Goal: Information Seeking & Learning: Find specific fact

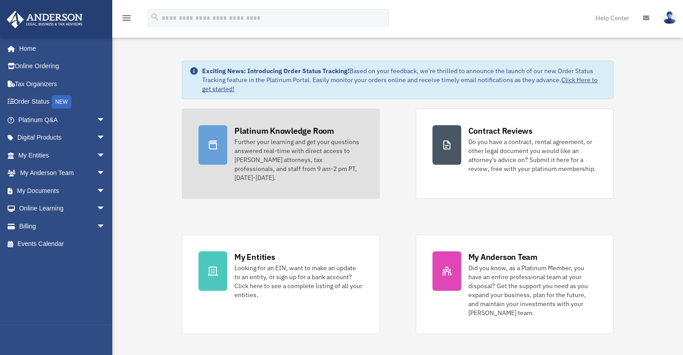
click at [271, 130] on div "Platinum Knowledge Room" at bounding box center [284, 130] width 100 height 11
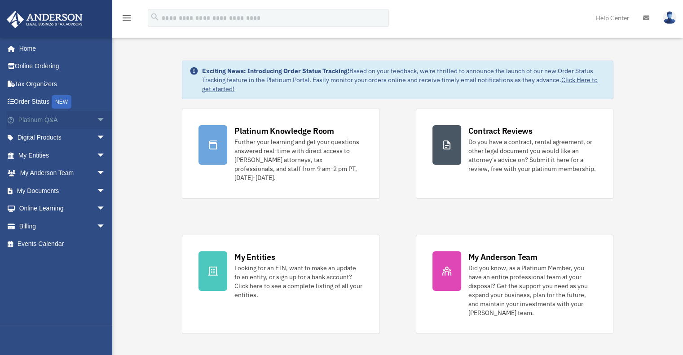
click at [47, 116] on link "Platinum Q&A arrow_drop_down" at bounding box center [62, 120] width 113 height 18
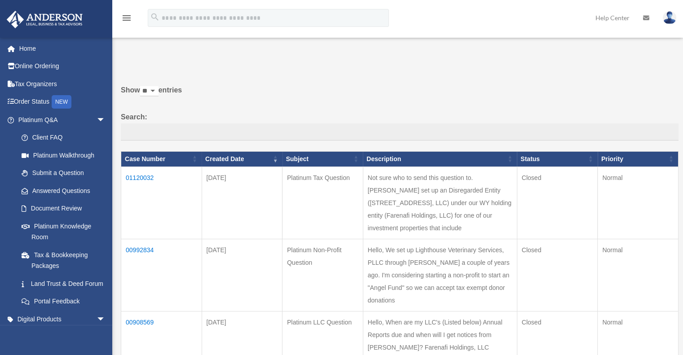
click at [141, 174] on td "01120032" at bounding box center [161, 203] width 81 height 72
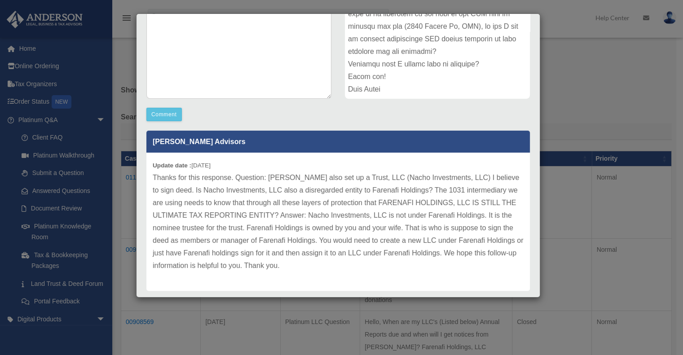
scroll to position [45, 0]
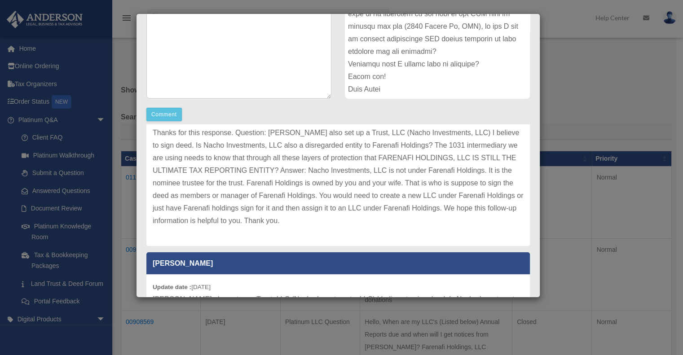
click at [344, 197] on p "Thanks for this response. Question: Anderson also set up a Trust, LLC (Nacho In…" at bounding box center [338, 177] width 371 height 101
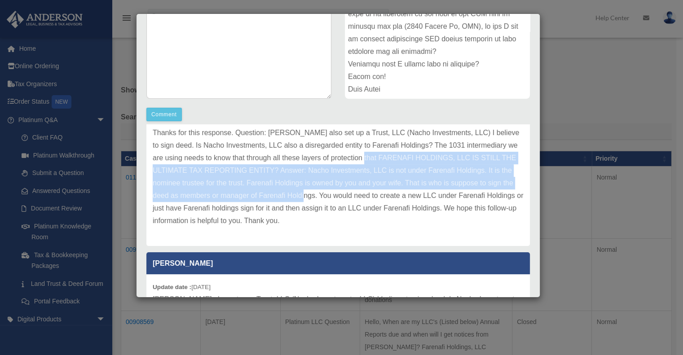
drag, startPoint x: 344, startPoint y: 197, endPoint x: 410, endPoint y: 152, distance: 79.2
click at [410, 152] on p "Thanks for this response. Question: Anderson also set up a Trust, LLC (Nacho In…" at bounding box center [338, 177] width 371 height 101
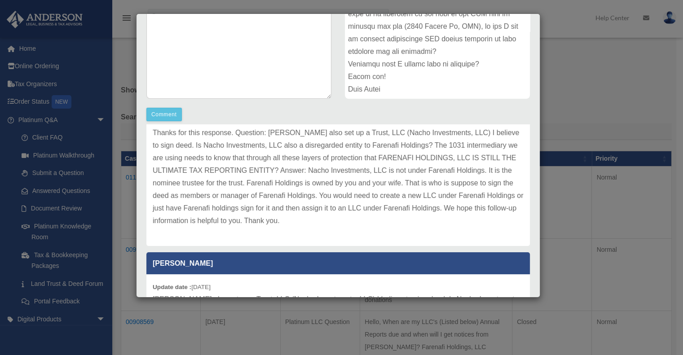
click at [394, 220] on p "Thanks for this response. Question: Anderson also set up a Trust, LLC (Nacho In…" at bounding box center [338, 177] width 371 height 101
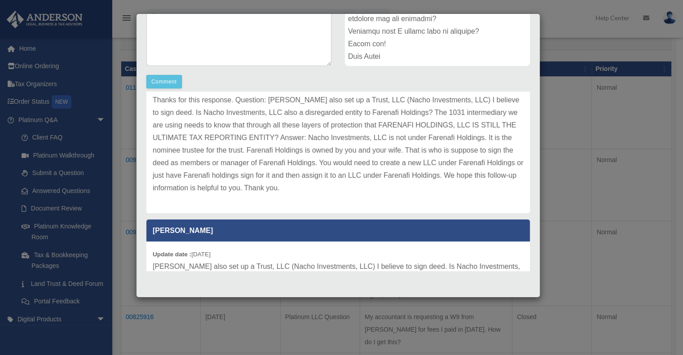
scroll to position [0, 0]
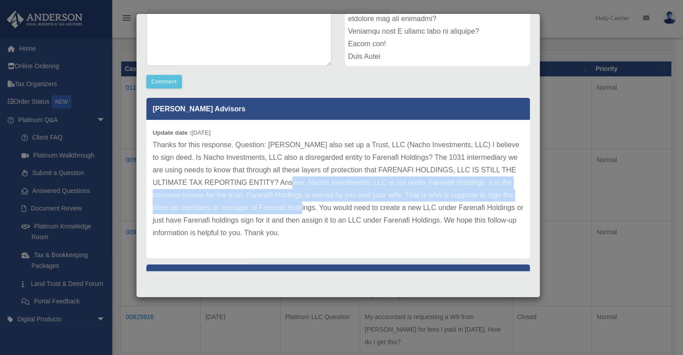
drag, startPoint x: 325, startPoint y: 183, endPoint x: 343, endPoint y: 208, distance: 31.5
click at [343, 208] on p "Thanks for this response. Question: Anderson also set up a Trust, LLC (Nacho In…" at bounding box center [338, 189] width 371 height 101
copy p "Nacho Investments, LLC is not under Farenafi Holdings. It is the nominee truste…"
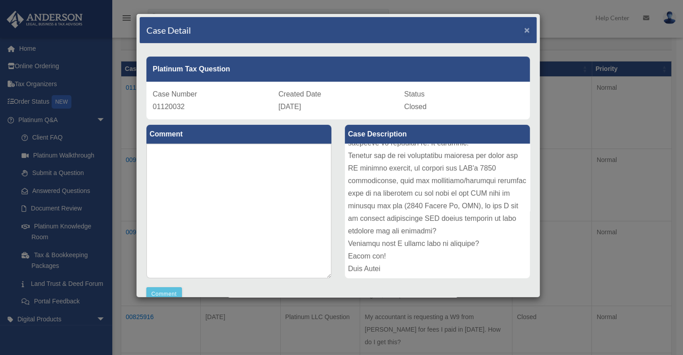
click at [524, 29] on span "×" at bounding box center [527, 30] width 6 height 10
